Goal: Find specific page/section: Find specific page/section

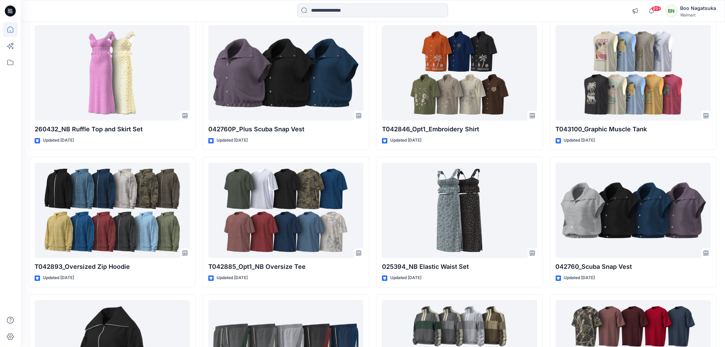
scroll to position [495, 0]
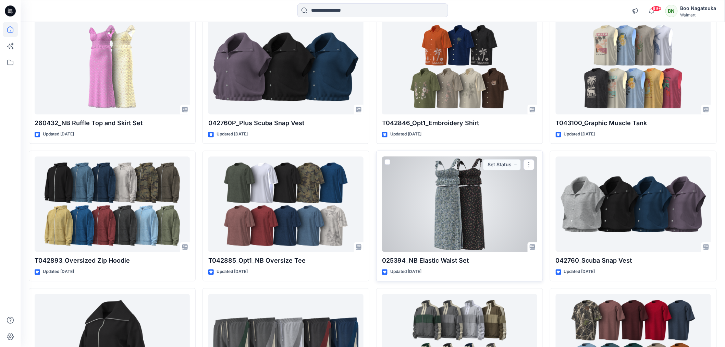
click at [473, 238] on div at bounding box center [459, 204] width 155 height 95
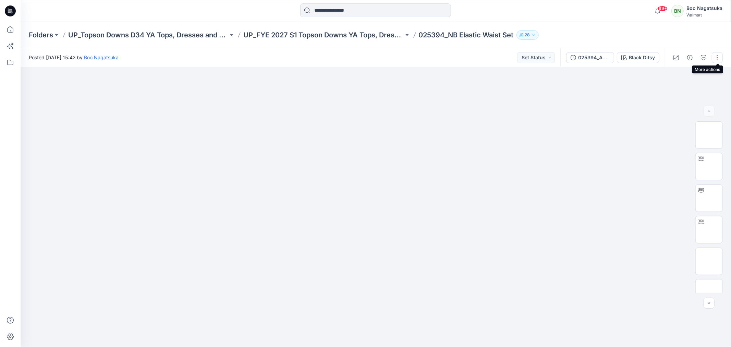
click at [717, 53] on button "button" at bounding box center [717, 57] width 11 height 11
click at [696, 72] on button "Present" at bounding box center [688, 73] width 63 height 13
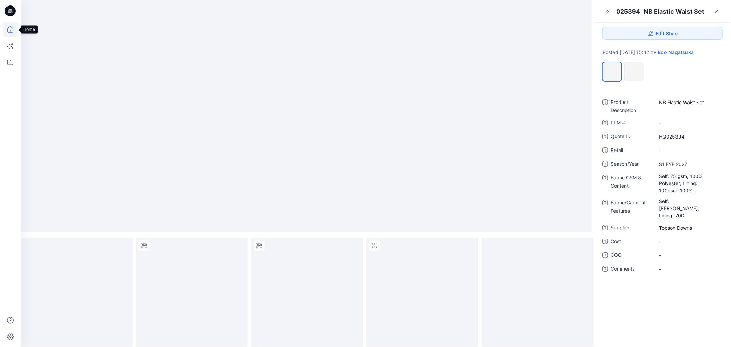
click at [9, 27] on icon at bounding box center [10, 29] width 15 height 15
